Goal: Task Accomplishment & Management: Manage account settings

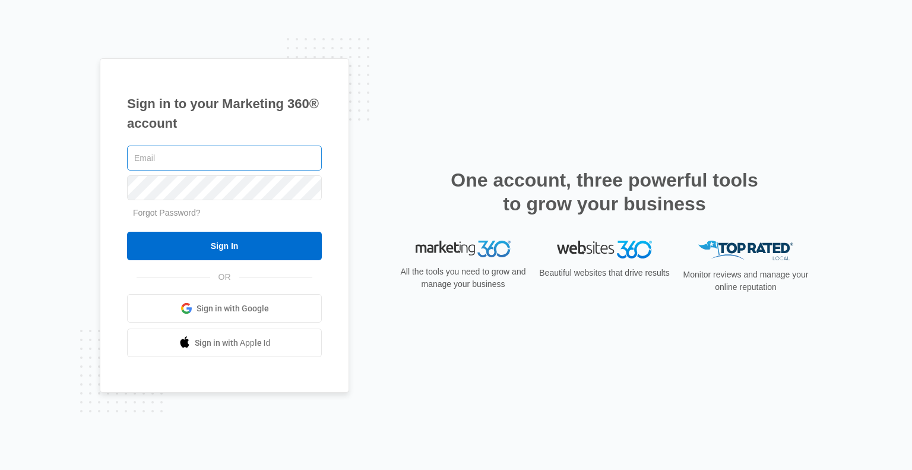
click at [159, 157] on input "text" at bounding box center [224, 157] width 195 height 25
type input "[EMAIL_ADDRESS][DOMAIN_NAME]"
click at [159, 210] on link "Forgot Password?" at bounding box center [167, 213] width 68 height 10
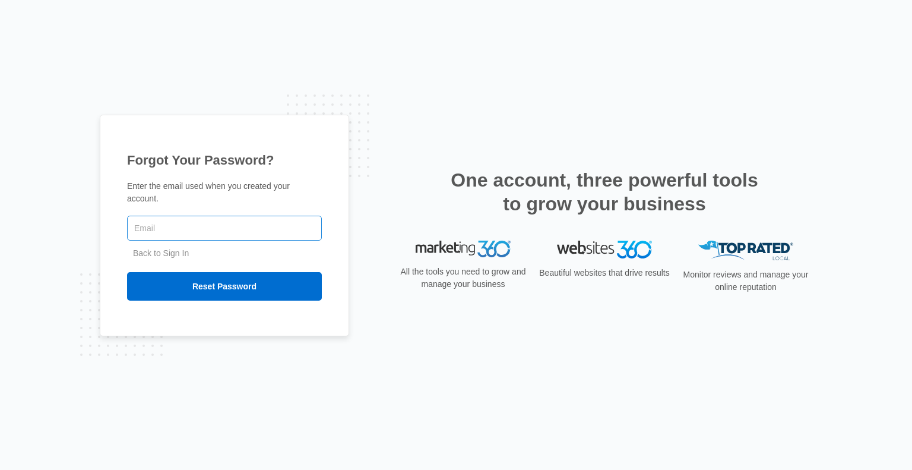
click at [149, 223] on input "text" at bounding box center [224, 228] width 195 height 25
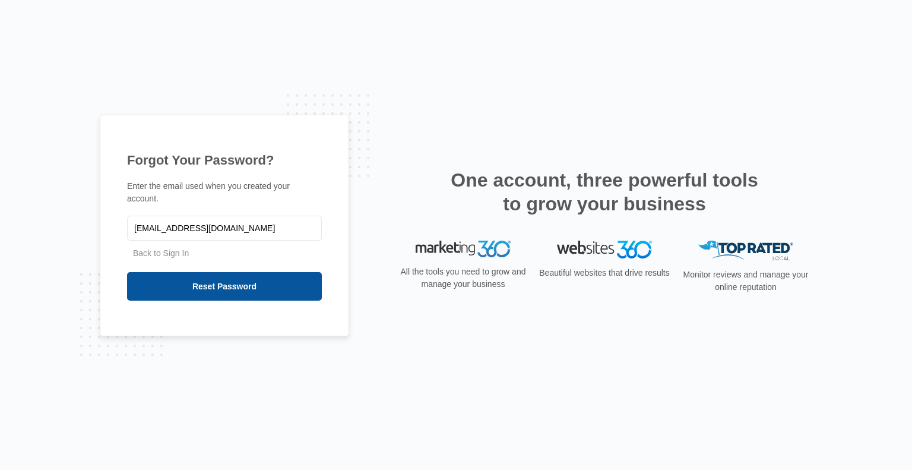
type input "[EMAIL_ADDRESS][DOMAIN_NAME]"
click at [221, 280] on input "Reset Password" at bounding box center [224, 286] width 195 height 29
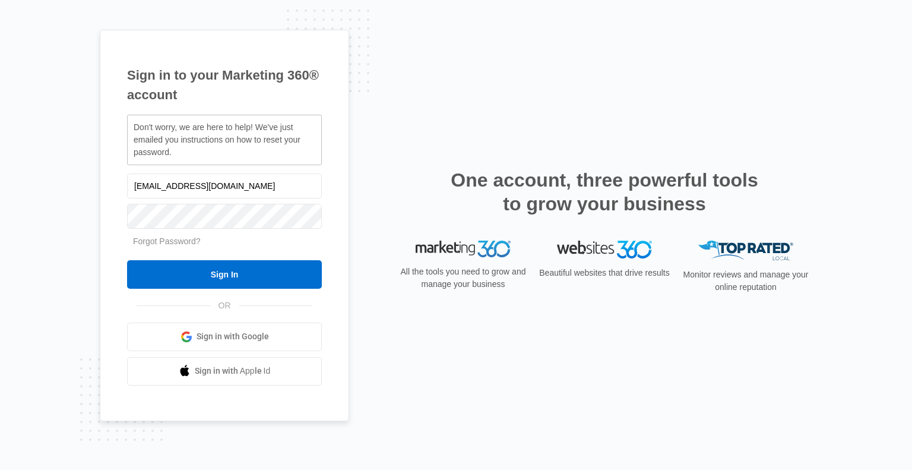
click at [322, 75] on div "Sign in to your Marketing 360® account Don't worry, we are here to help! We've …" at bounding box center [224, 225] width 249 height 391
click at [127, 260] on input "Sign In" at bounding box center [224, 274] width 195 height 29
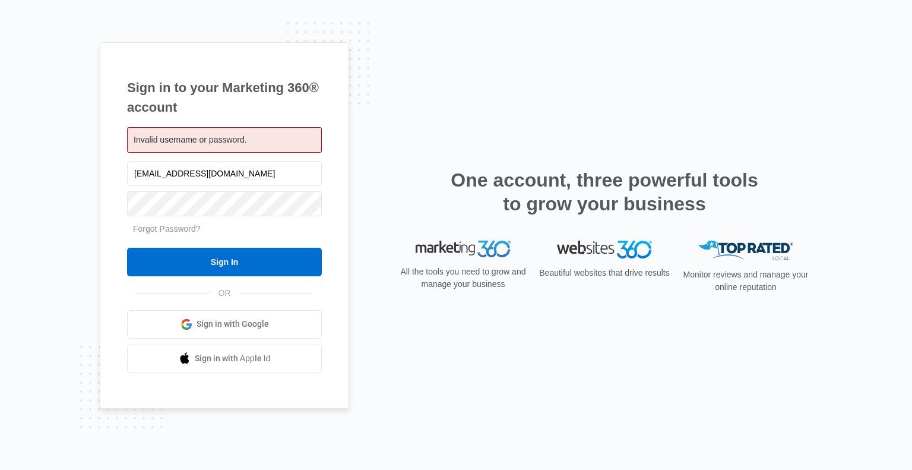
click at [322, 86] on div "Sign in to your Marketing 360® account Invalid username or password. pastorkahl…" at bounding box center [224, 225] width 249 height 366
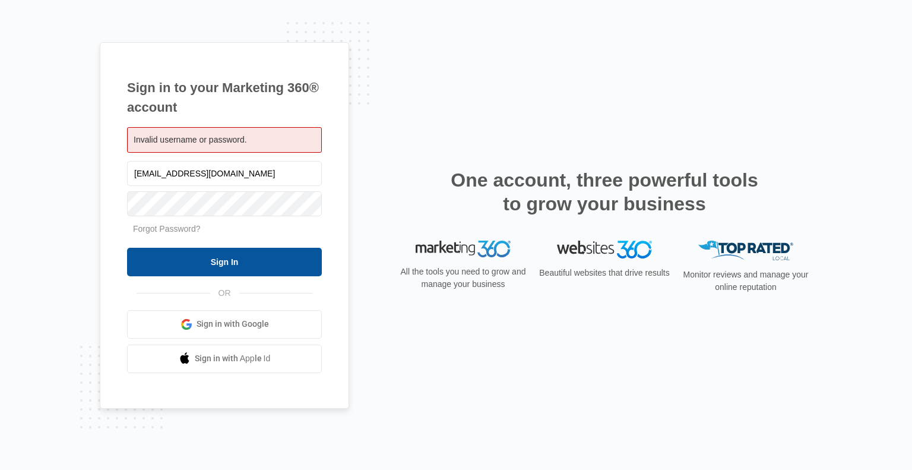
click at [152, 257] on input "Sign In" at bounding box center [224, 262] width 195 height 29
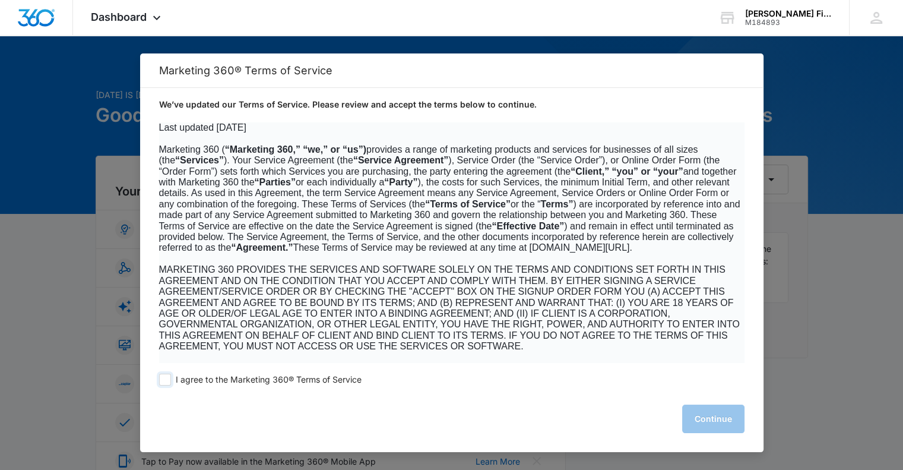
click at [163, 378] on span at bounding box center [165, 379] width 12 height 12
click at [163, 378] on input "I agree to the Marketing 360® Terms of Service" at bounding box center [165, 379] width 12 height 12
checkbox input "true"
click at [703, 422] on button "Continue" at bounding box center [713, 418] width 62 height 29
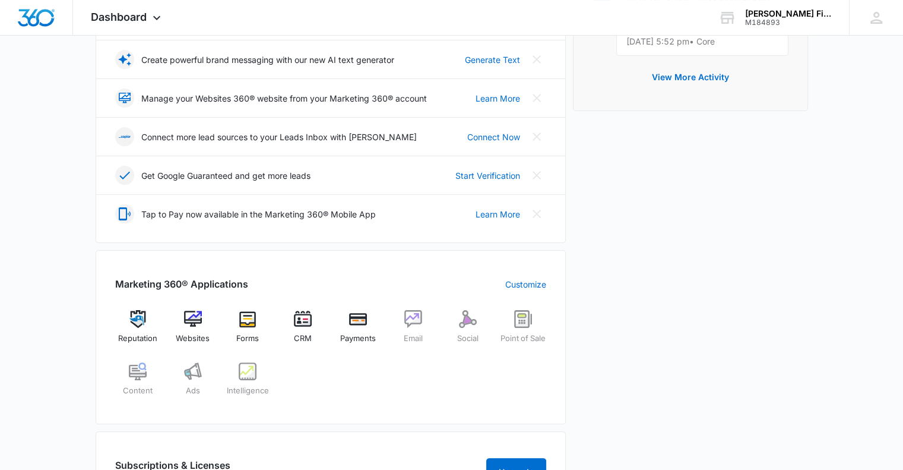
scroll to position [281, 0]
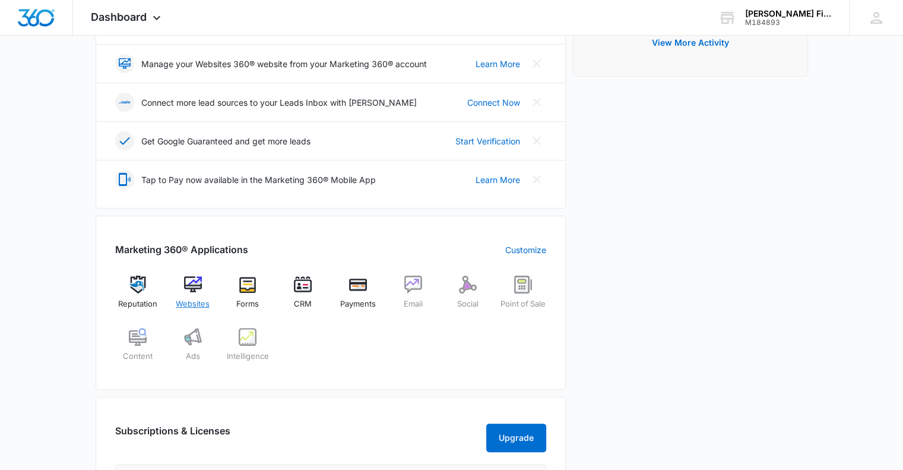
click at [192, 283] on img at bounding box center [193, 285] width 18 height 18
